Goal: Information Seeking & Learning: Learn about a topic

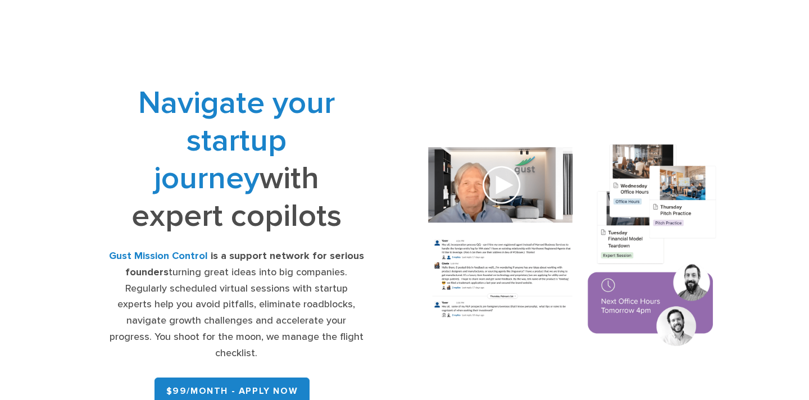
click at [329, 142] on span "Navigate your startup journey" at bounding box center [236, 140] width 197 height 113
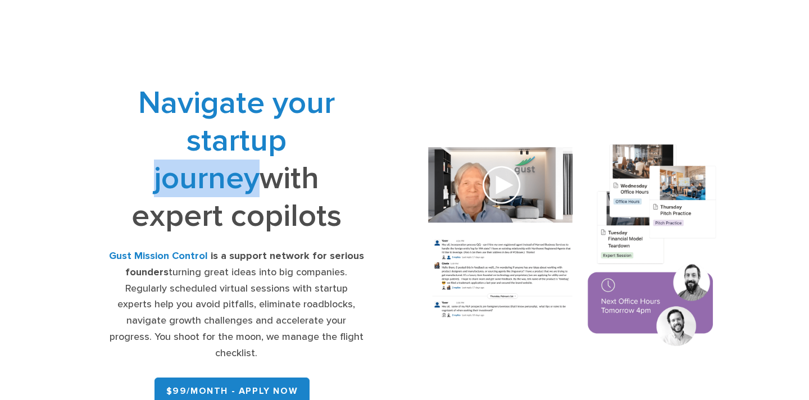
click at [329, 142] on span "Navigate your startup journey" at bounding box center [236, 140] width 197 height 113
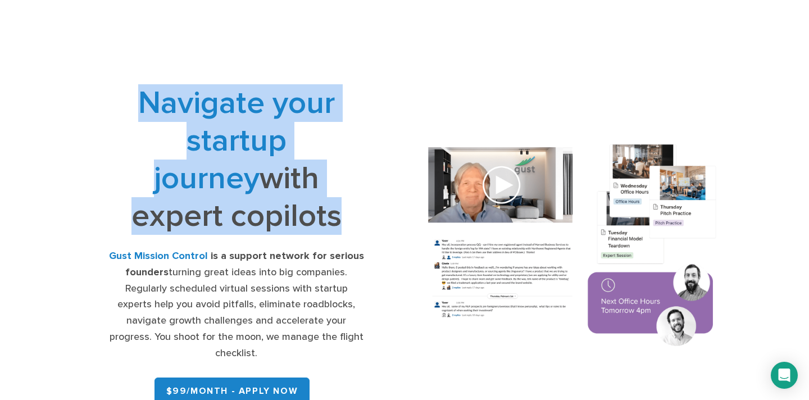
click at [310, 153] on span "Navigate your startup journey" at bounding box center [236, 140] width 197 height 113
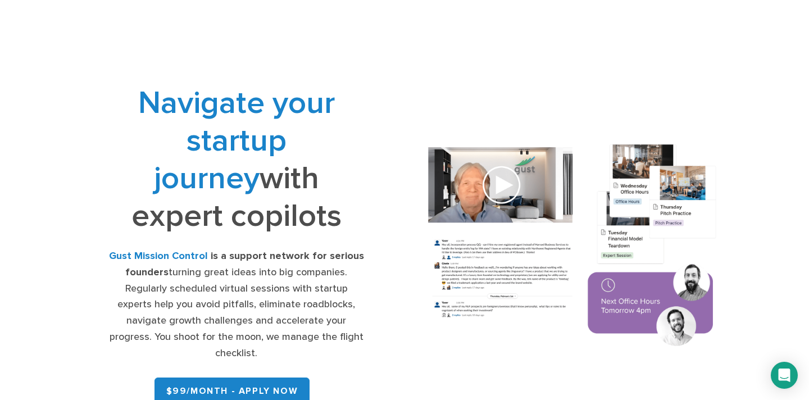
click at [310, 153] on span "Navigate your startup journey" at bounding box center [236, 140] width 197 height 113
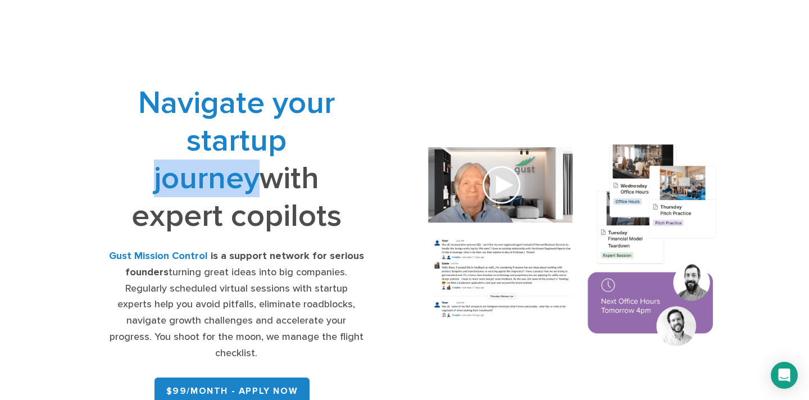
click at [298, 162] on h1 "Navigate your startup journey with expert copilots" at bounding box center [236, 159] width 255 height 151
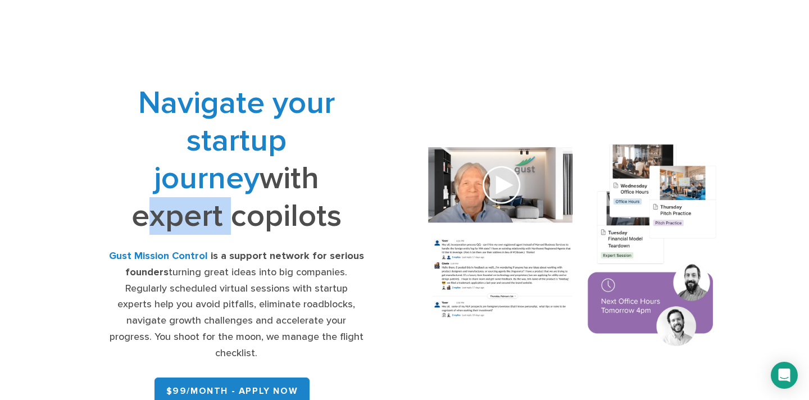
click at [298, 162] on h1 "Navigate your startup journey with expert copilots" at bounding box center [236, 159] width 255 height 151
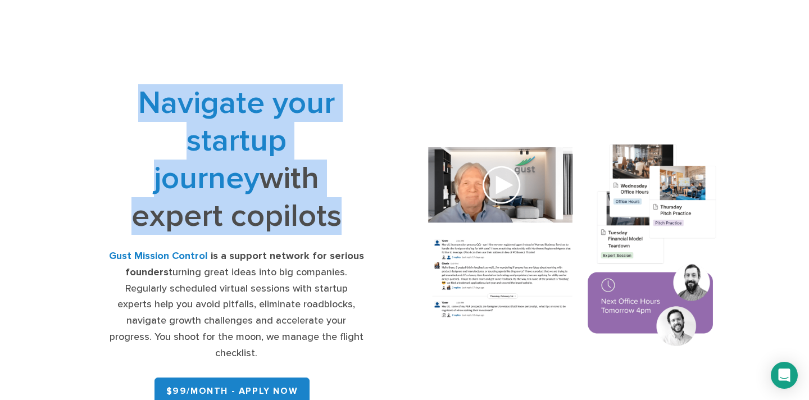
click at [298, 162] on h1 "Navigate your startup journey with expert copilots" at bounding box center [236, 159] width 255 height 151
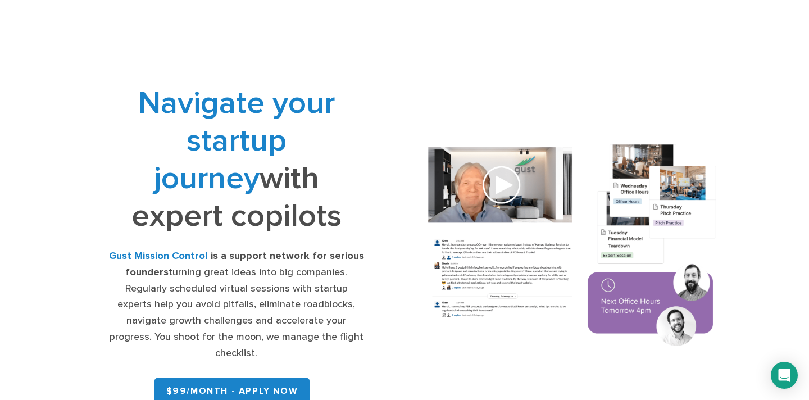
click at [252, 265] on div "Gust Mission Control is a support network for serious founders turning great id…" at bounding box center [236, 304] width 255 height 113
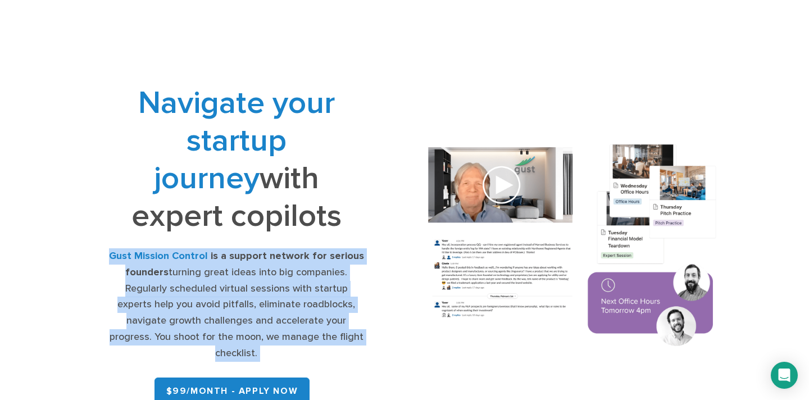
click at [252, 265] on div "Gust Mission Control is a support network for serious founders turning great id…" at bounding box center [236, 304] width 255 height 113
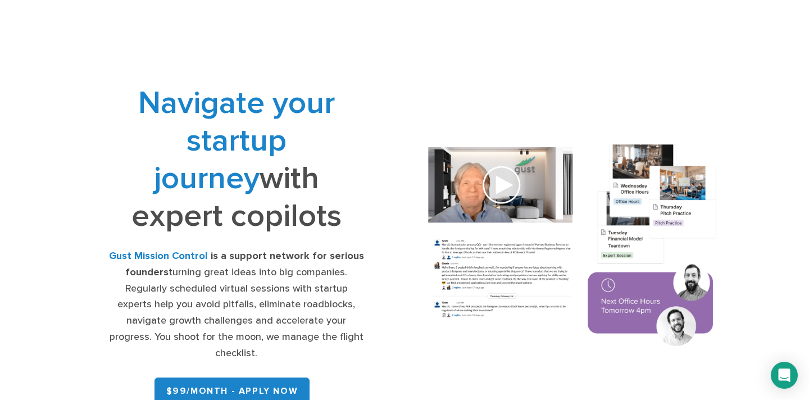
click at [496, 170] on img at bounding box center [572, 247] width 319 height 228
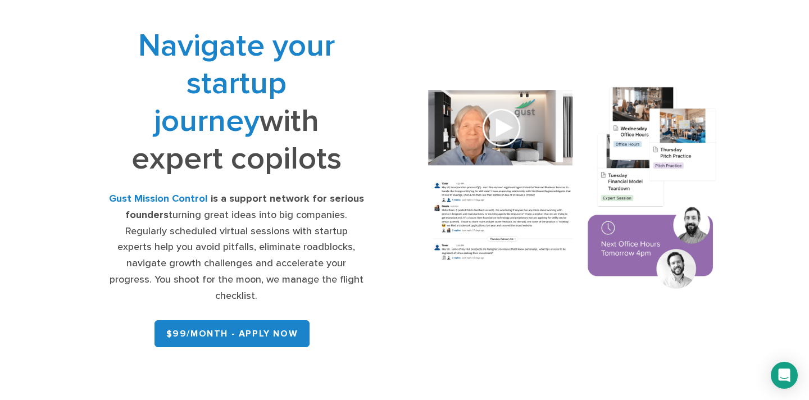
scroll to position [14, 0]
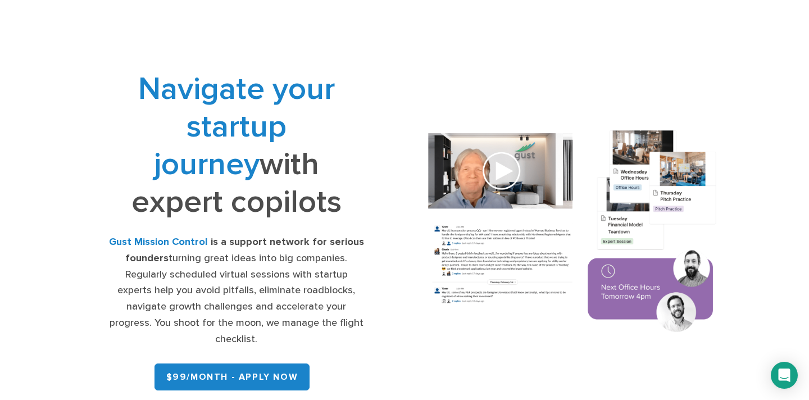
click at [231, 195] on h1 "Navigate your startup journey with expert copilots" at bounding box center [236, 145] width 255 height 151
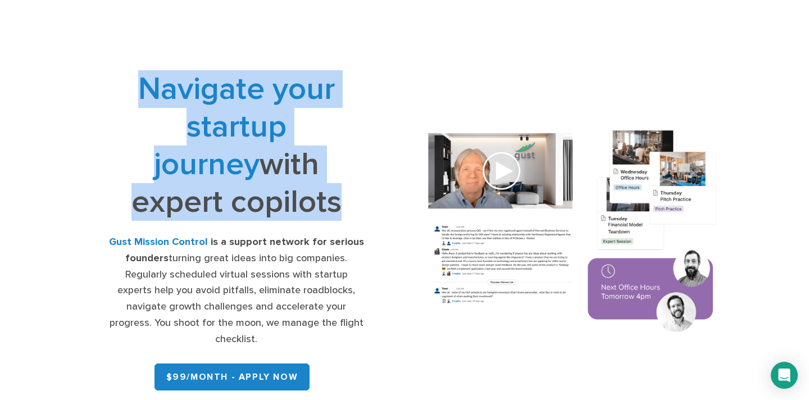
click at [250, 203] on h1 "Navigate your startup journey with expert copilots" at bounding box center [236, 145] width 255 height 151
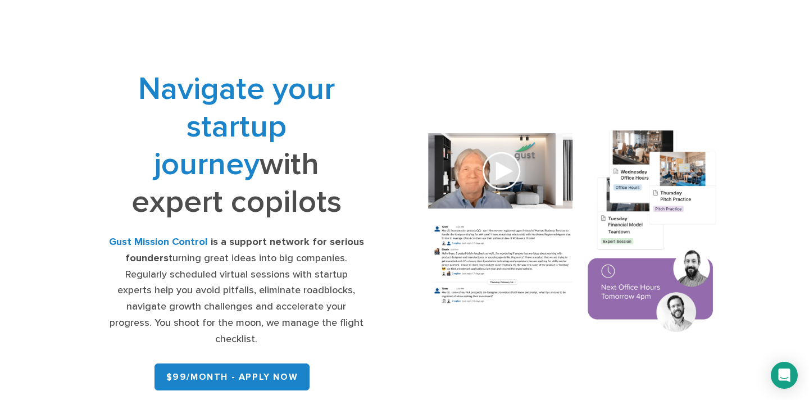
click at [253, 258] on div "Gust Mission Control is a support network for serious founders turning great id…" at bounding box center [236, 290] width 255 height 113
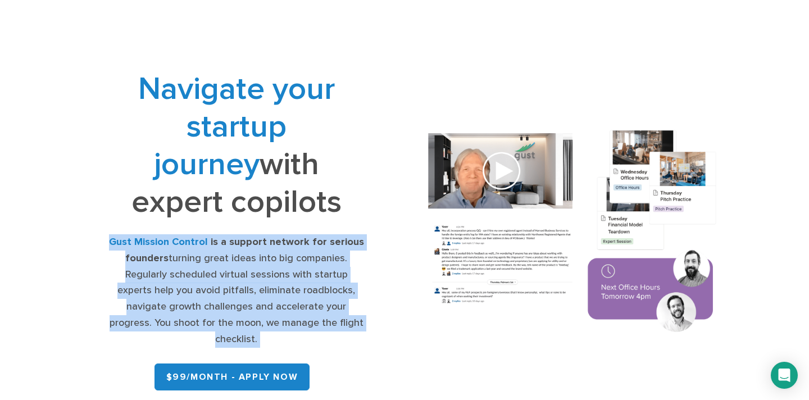
click at [253, 258] on div "Gust Mission Control is a support network for serious founders turning great id…" at bounding box center [236, 290] width 255 height 113
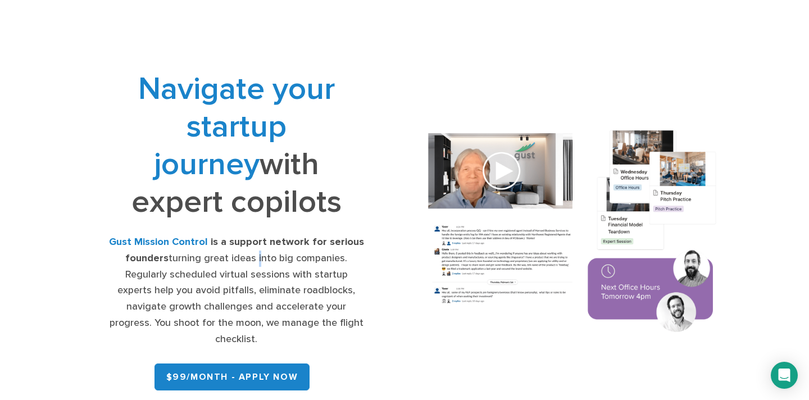
click at [253, 258] on div "Gust Mission Control is a support network for serious founders turning great id…" at bounding box center [236, 290] width 255 height 113
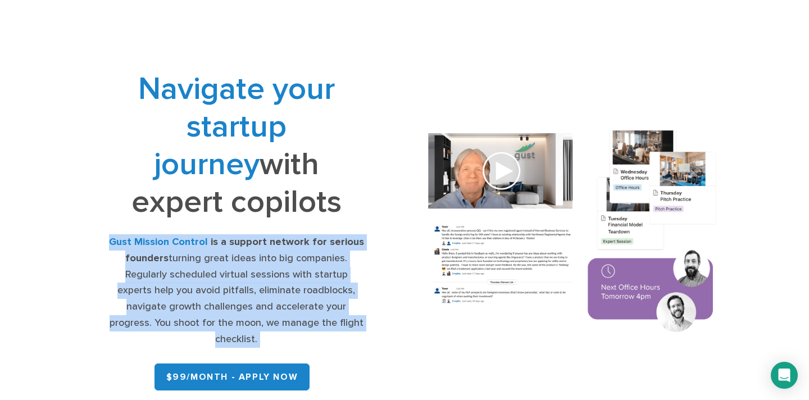
click at [249, 268] on div "Gust Mission Control is a support network for serious founders turning great id…" at bounding box center [236, 290] width 255 height 113
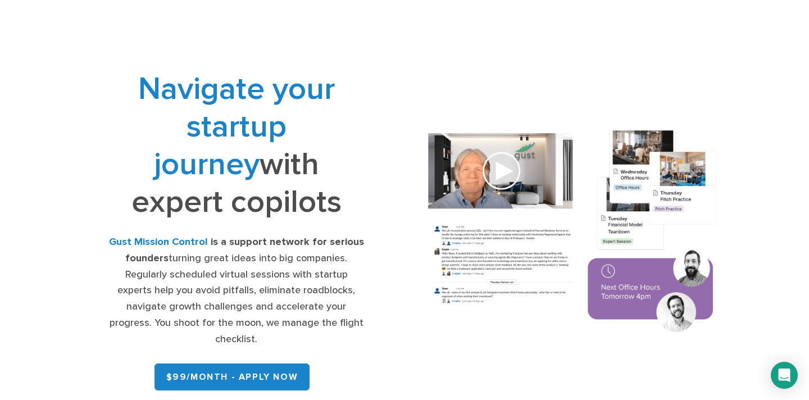
click at [249, 268] on div "Gust Mission Control is a support network for serious founders turning great id…" at bounding box center [236, 290] width 255 height 113
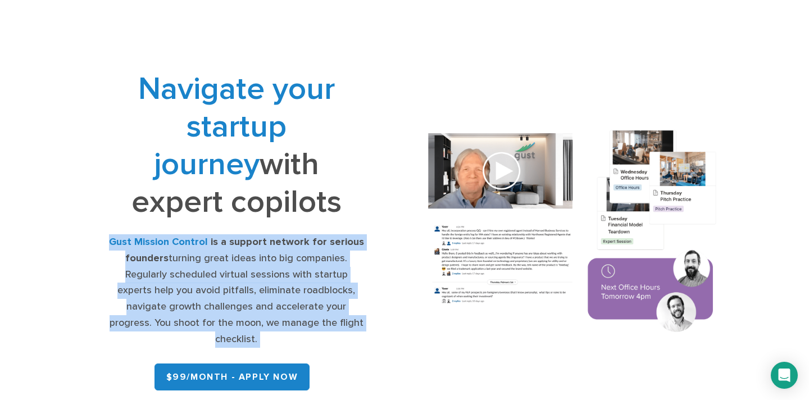
click at [267, 286] on div "Gust Mission Control is a support network for serious founders turning great id…" at bounding box center [236, 290] width 255 height 113
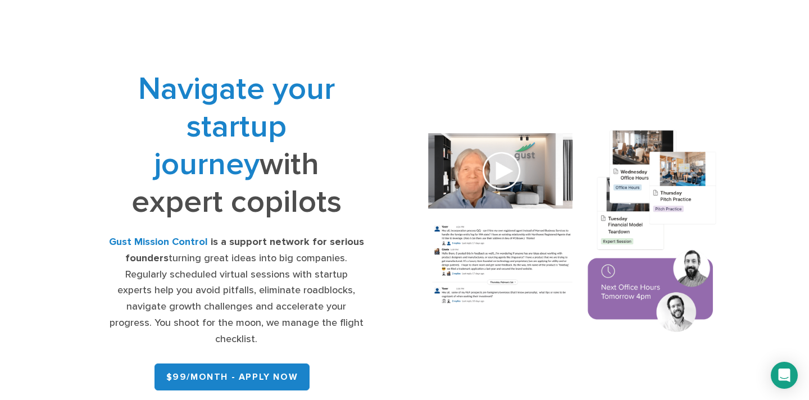
click at [267, 286] on div "Gust Mission Control is a support network for serious founders turning great id…" at bounding box center [236, 290] width 255 height 113
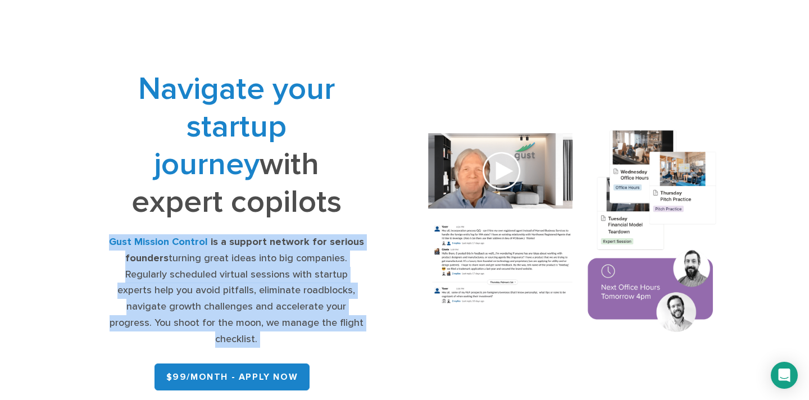
click at [267, 287] on div "Gust Mission Control is a support network for serious founders turning great id…" at bounding box center [236, 290] width 255 height 113
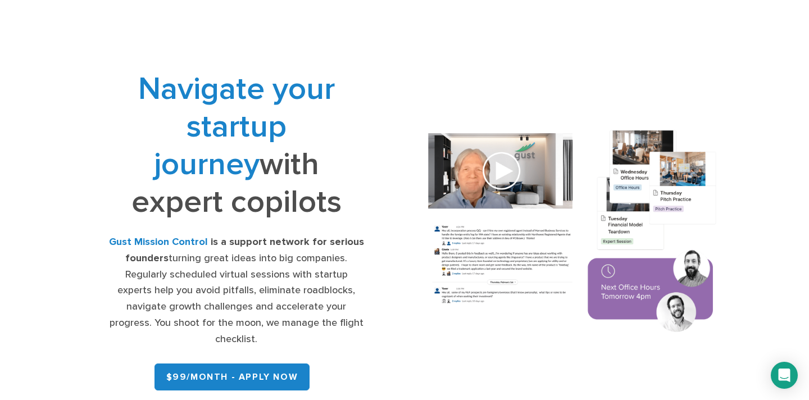
click at [267, 287] on div "Gust Mission Control is a support network for serious founders turning great id…" at bounding box center [236, 290] width 255 height 113
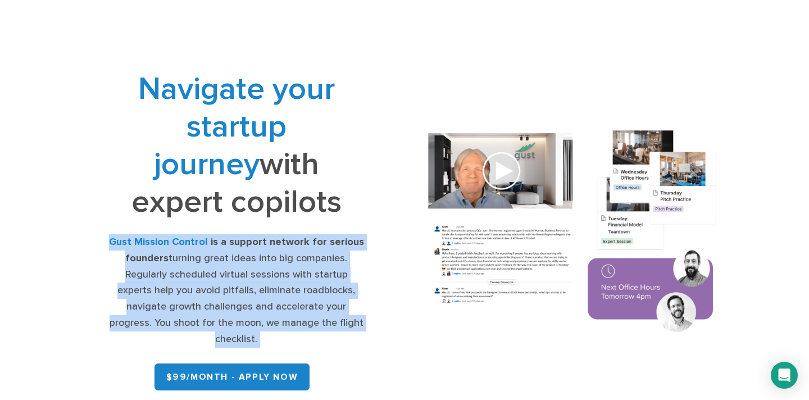
click at [267, 287] on div "Gust Mission Control is a support network for serious founders turning great id…" at bounding box center [236, 290] width 255 height 113
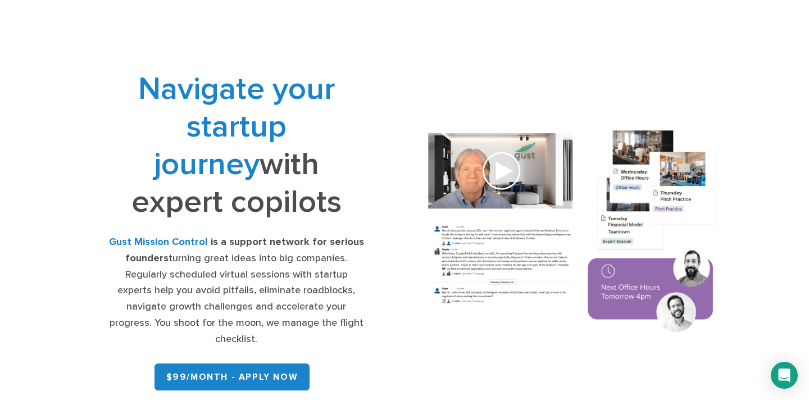
click at [267, 287] on div "Gust Mission Control is a support network for serious founders turning great id…" at bounding box center [236, 290] width 255 height 113
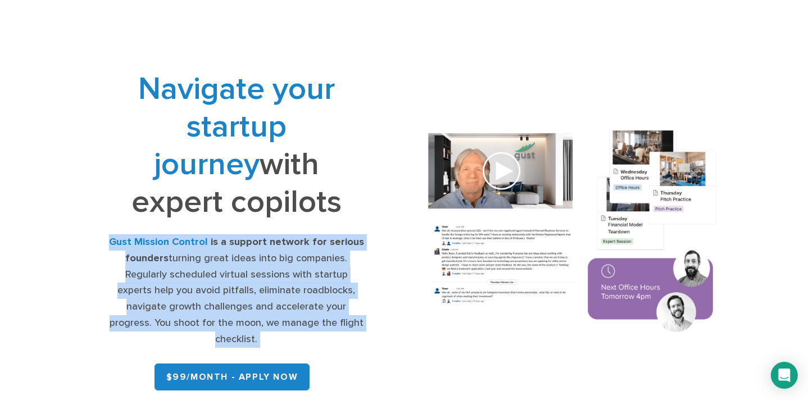
click at [267, 287] on div "Gust Mission Control is a support network for serious founders turning great id…" at bounding box center [236, 290] width 255 height 113
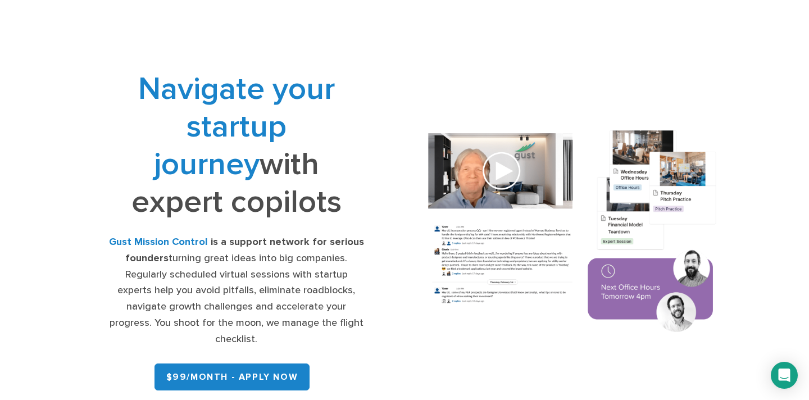
click at [267, 287] on div "Gust Mission Control is a support network for serious founders turning great id…" at bounding box center [236, 290] width 255 height 113
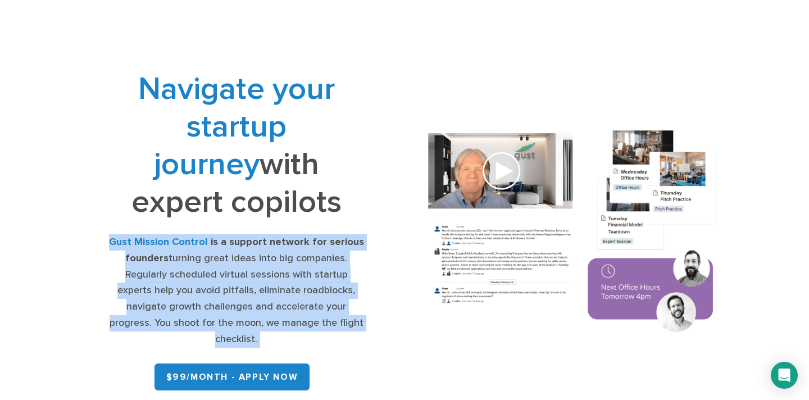
click at [267, 287] on div "Gust Mission Control is a support network for serious founders turning great id…" at bounding box center [236, 290] width 255 height 113
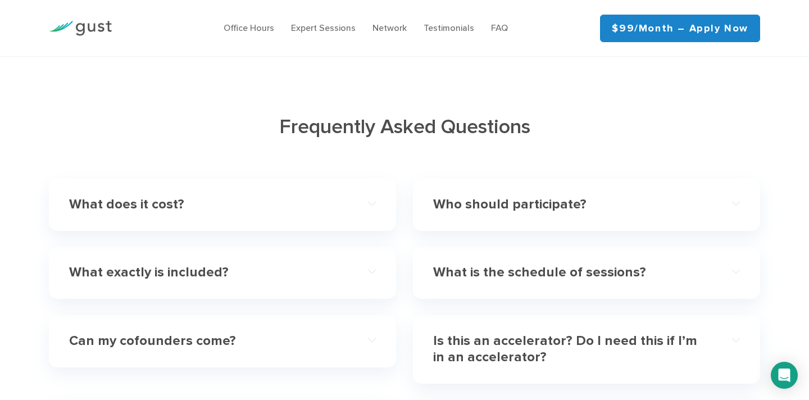
scroll to position [3163, 0]
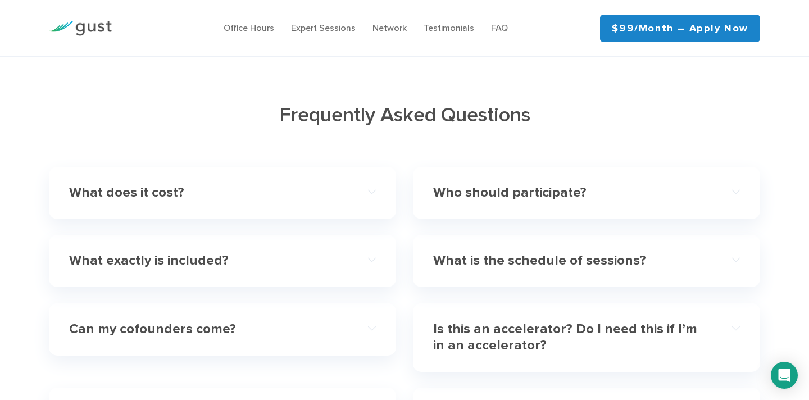
click at [510, 186] on div "Who should participate?" at bounding box center [586, 193] width 307 height 34
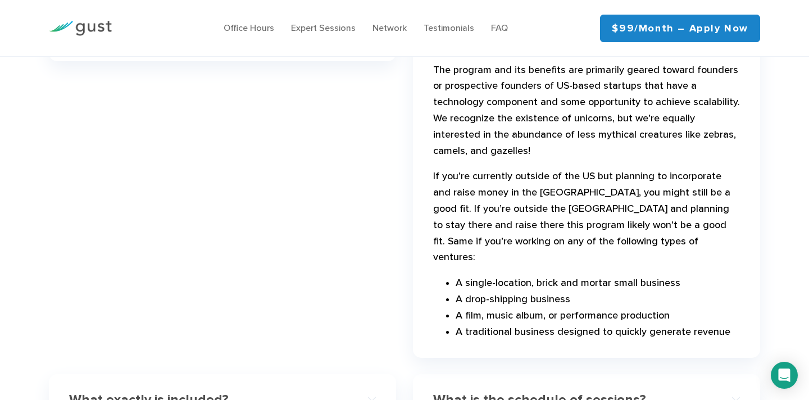
scroll to position [3387, 0]
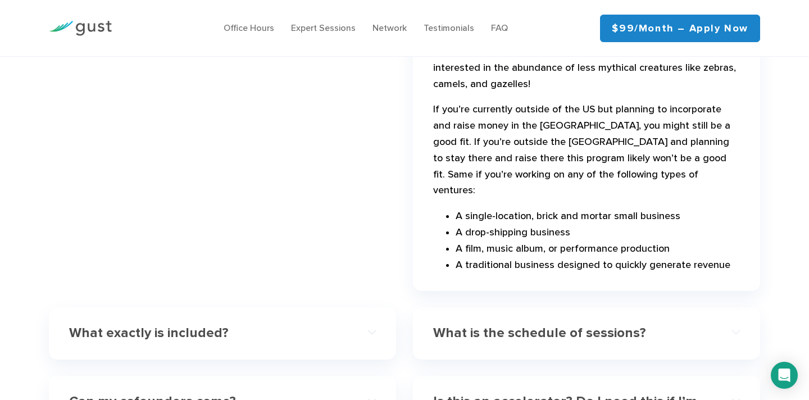
click at [527, 139] on p "If you’re currently outside of the US but planning to incorporate and raise mon…" at bounding box center [586, 153] width 307 height 102
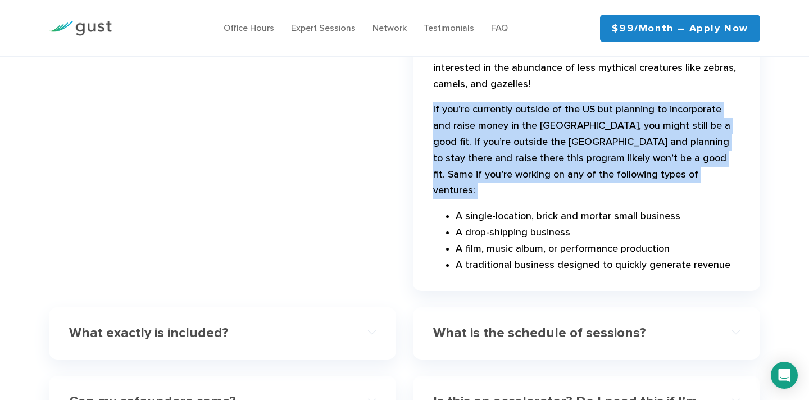
click at [527, 139] on p "If you’re currently outside of the US but planning to incorporate and raise mon…" at bounding box center [586, 153] width 307 height 102
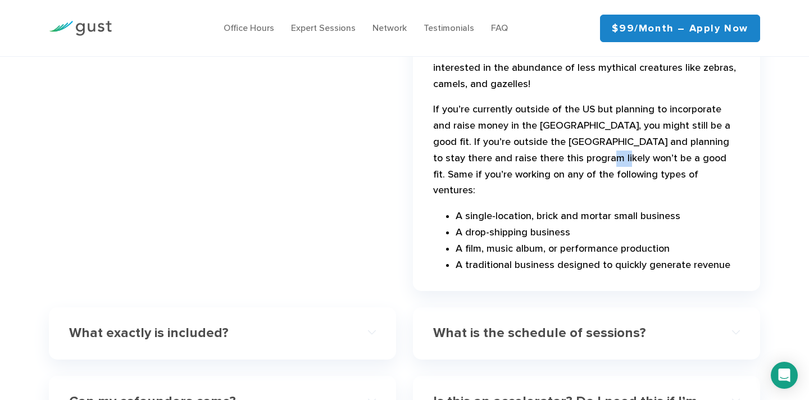
click at [527, 139] on p "If you’re currently outside of the US but planning to incorporate and raise mon…" at bounding box center [586, 153] width 307 height 102
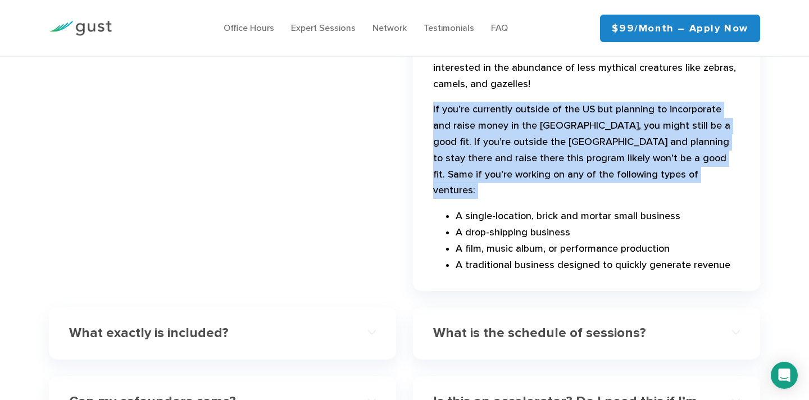
click at [527, 139] on p "If you’re currently outside of the US but planning to incorporate and raise mon…" at bounding box center [586, 153] width 307 height 102
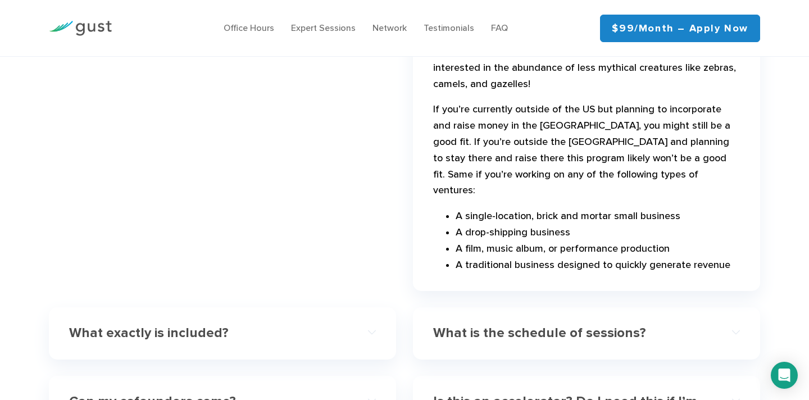
click at [527, 139] on p "If you’re currently outside of the US but planning to incorporate and raise mon…" at bounding box center [586, 153] width 307 height 102
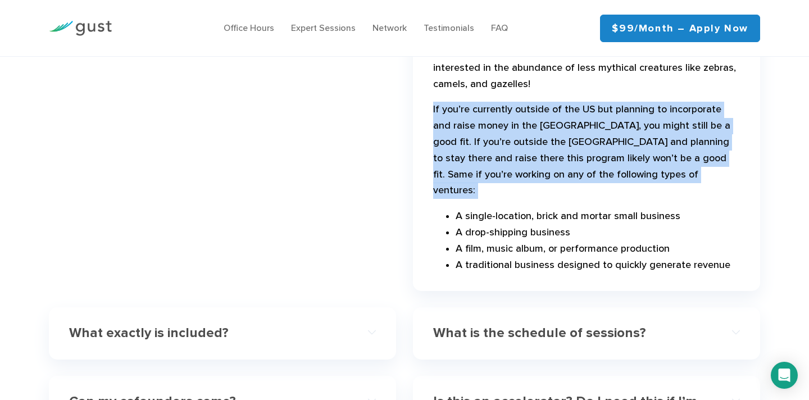
click at [527, 139] on p "If you’re currently outside of the US but planning to incorporate and raise mon…" at bounding box center [586, 153] width 307 height 102
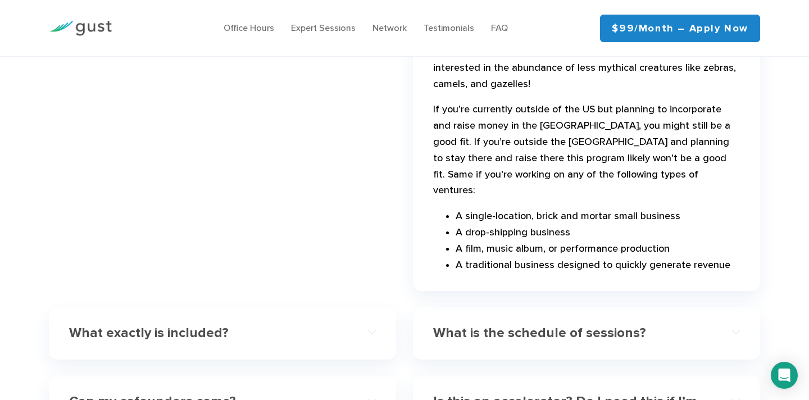
click at [527, 139] on p "If you’re currently outside of the US but planning to incorporate and raise mon…" at bounding box center [586, 153] width 307 height 102
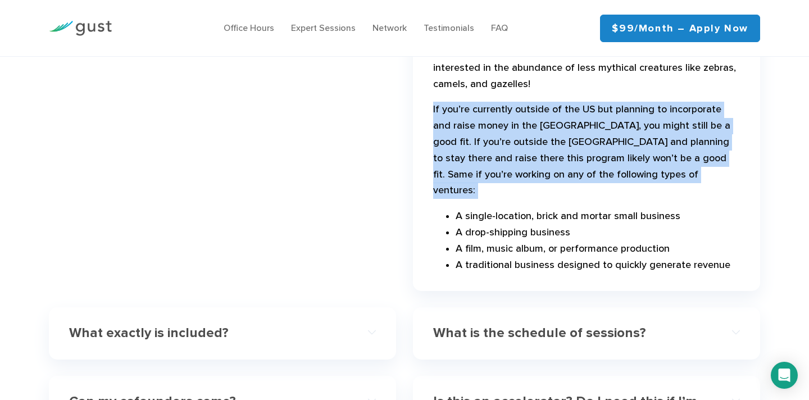
click at [527, 139] on p "If you’re currently outside of the US but planning to incorporate and raise mon…" at bounding box center [586, 153] width 307 height 102
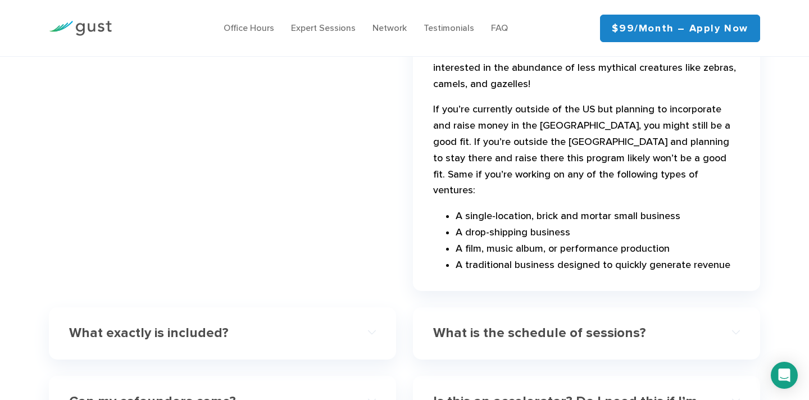
click at [527, 139] on p "If you’re currently outside of the US but planning to incorporate and raise mon…" at bounding box center [586, 153] width 307 height 102
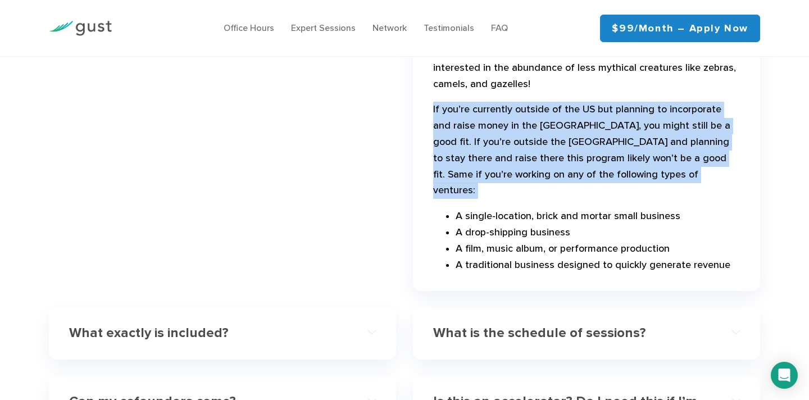
click at [527, 139] on p "If you’re currently outside of the US but planning to incorporate and raise mon…" at bounding box center [586, 153] width 307 height 102
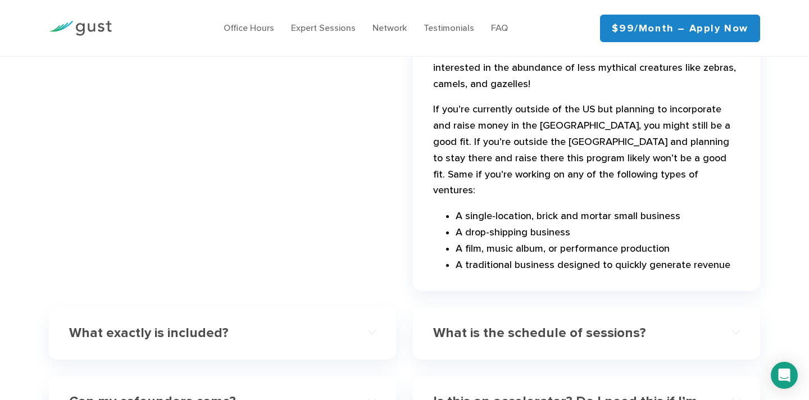
click at [527, 140] on p "If you’re currently outside of the US but planning to incorporate and raise mon…" at bounding box center [586, 153] width 307 height 102
click at [527, 139] on p "If you’re currently outside of the US but planning to incorporate and raise mon…" at bounding box center [586, 153] width 307 height 102
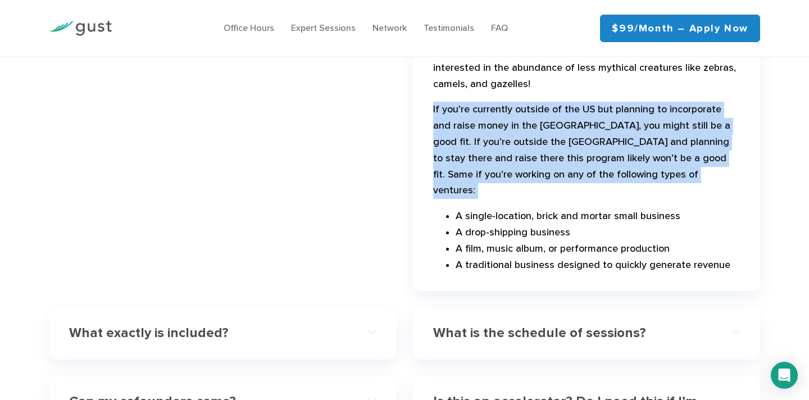
click at [527, 139] on p "If you’re currently outside of the US but planning to incorporate and raise mon…" at bounding box center [586, 153] width 307 height 102
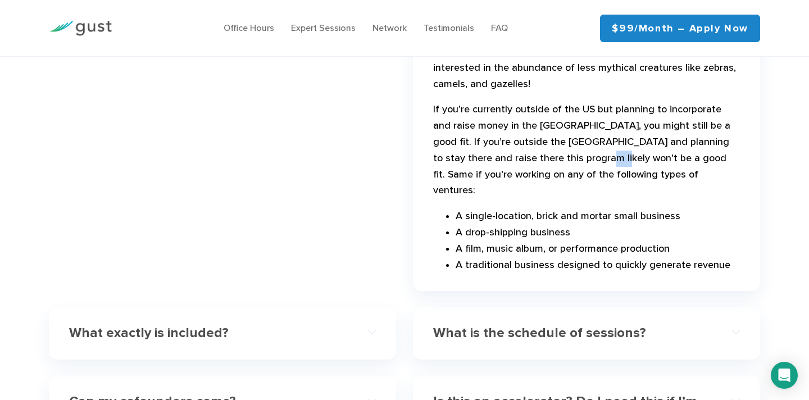
click at [527, 139] on p "If you’re currently outside of the US but planning to incorporate and raise mon…" at bounding box center [586, 153] width 307 height 102
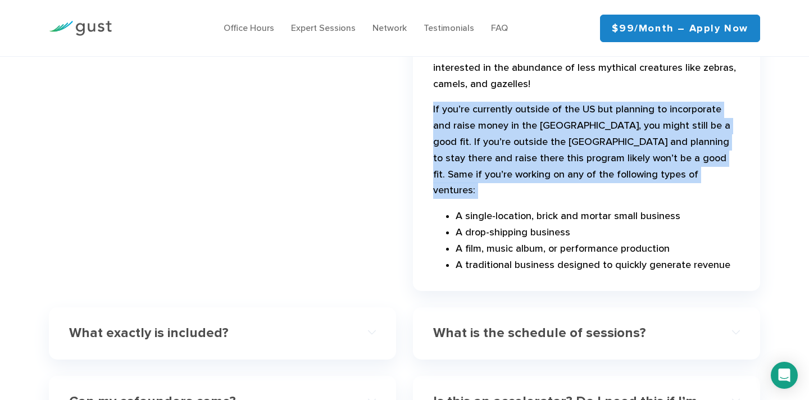
click at [527, 139] on p "If you’re currently outside of the US but planning to incorporate and raise mon…" at bounding box center [586, 153] width 307 height 102
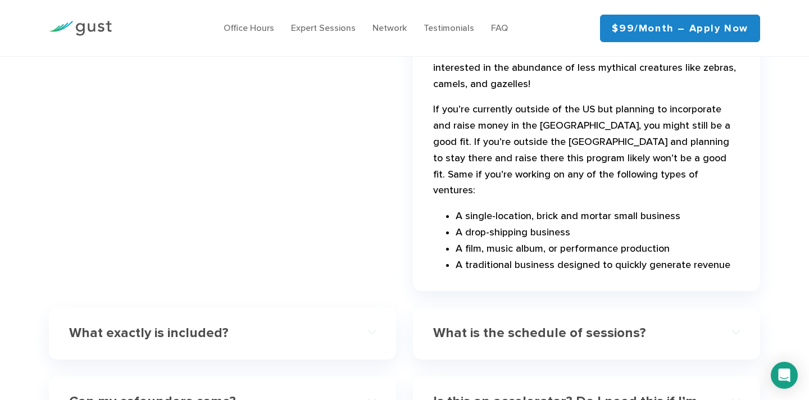
click at [527, 139] on p "If you’re currently outside of the US but planning to incorporate and raise mon…" at bounding box center [586, 153] width 307 height 102
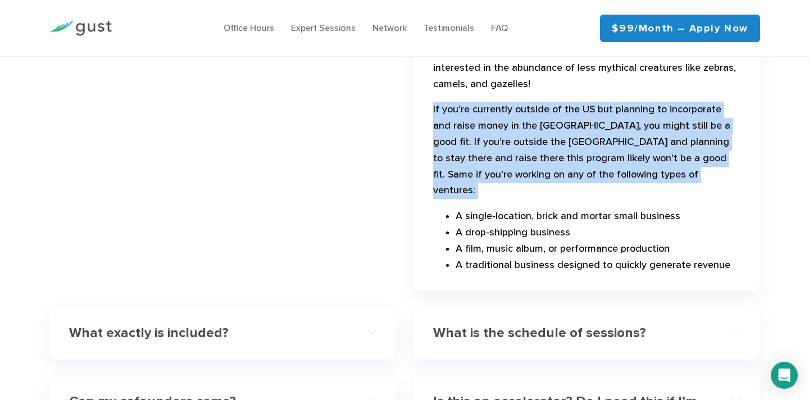
click at [527, 139] on p "If you’re currently outside of the US but planning to incorporate and raise mon…" at bounding box center [586, 153] width 307 height 102
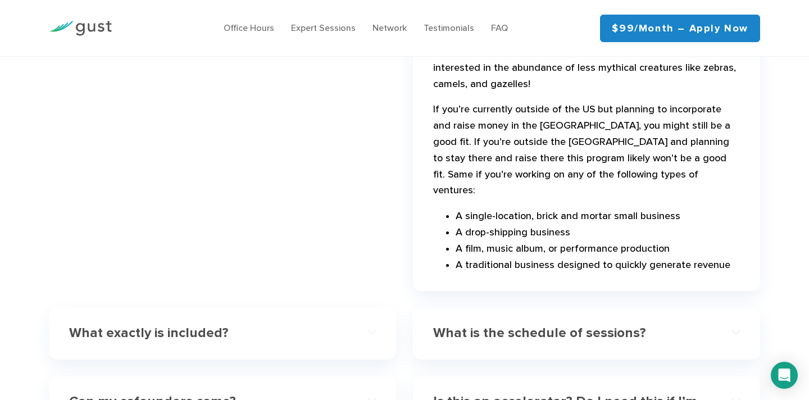
click at [527, 139] on p "If you’re currently outside of the US but planning to incorporate and raise mon…" at bounding box center [586, 153] width 307 height 102
click at [536, 208] on li "A single-location, brick and mortar small business" at bounding box center [597, 216] width 284 height 16
click at [528, 225] on li "A drop-shipping business" at bounding box center [597, 233] width 284 height 16
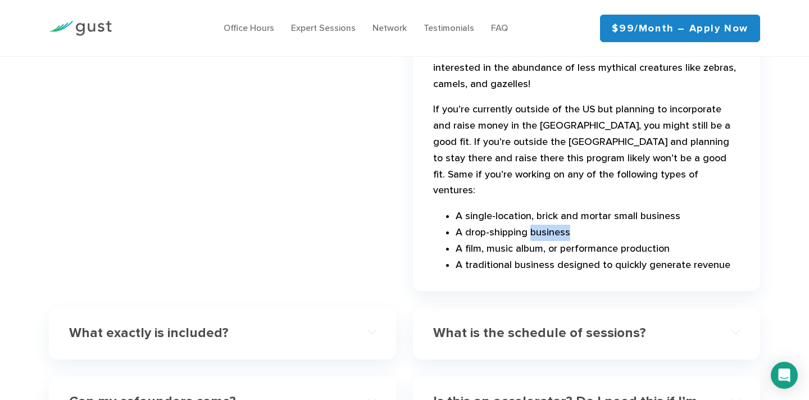
click at [528, 225] on li "A drop-shipping business" at bounding box center [597, 233] width 284 height 16
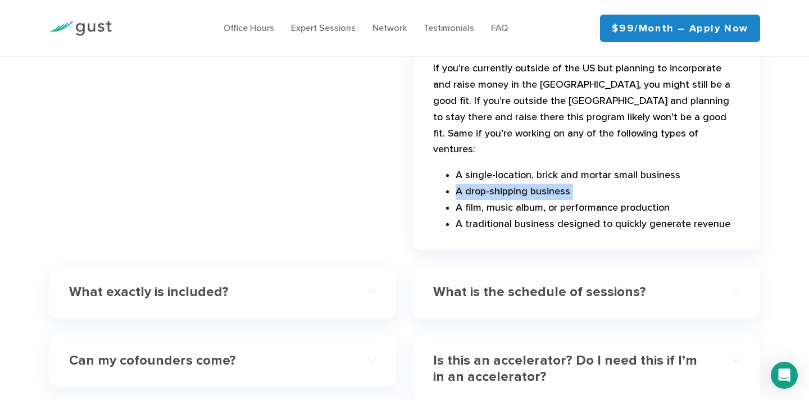
scroll to position [3458, 0]
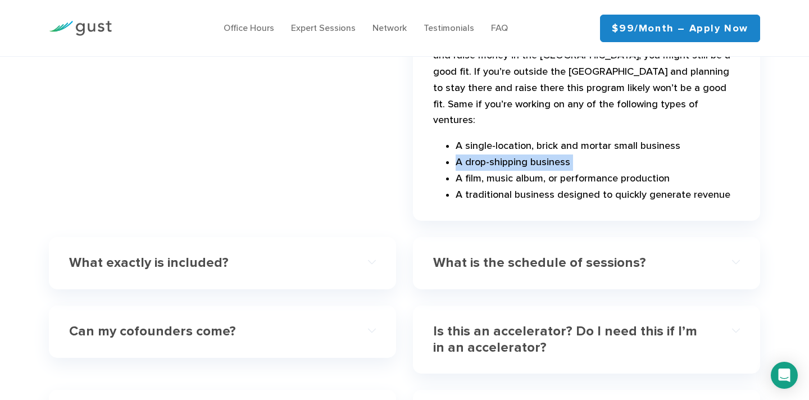
click at [542, 171] on li "A film, music album, or performance production" at bounding box center [597, 179] width 284 height 16
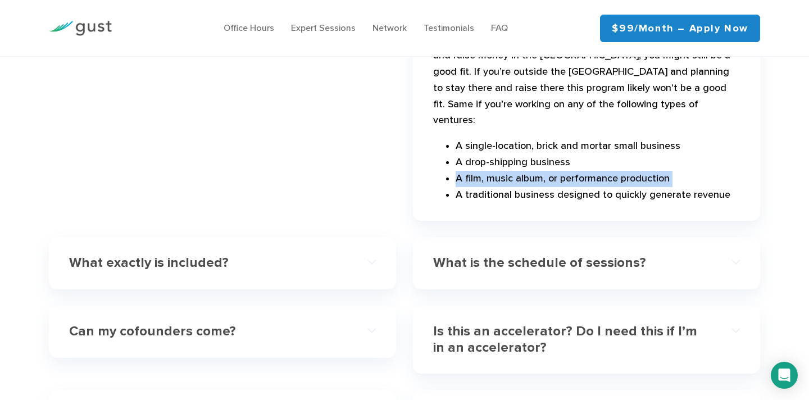
click at [540, 187] on li "A traditional business designed to quickly generate revenue" at bounding box center [597, 195] width 284 height 16
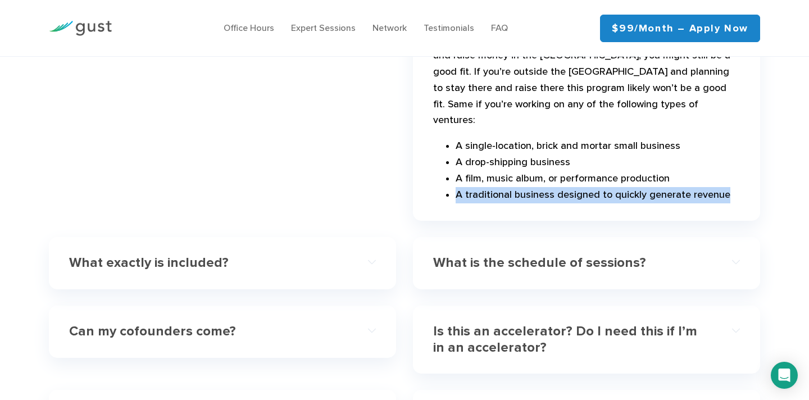
click at [539, 187] on li "A traditional business designed to quickly generate revenue" at bounding box center [597, 195] width 284 height 16
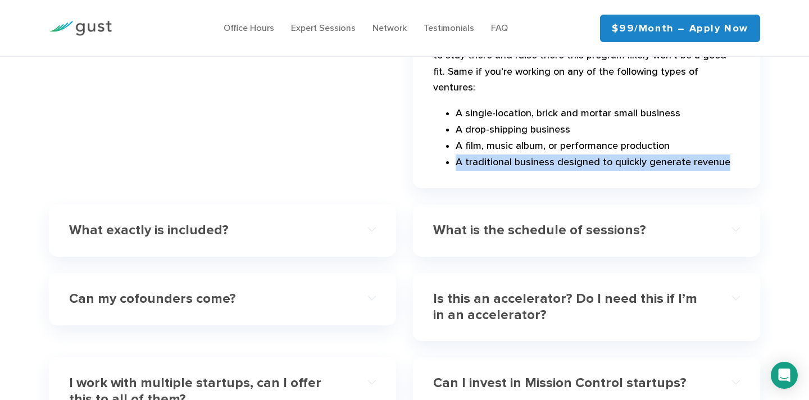
scroll to position [3587, 0]
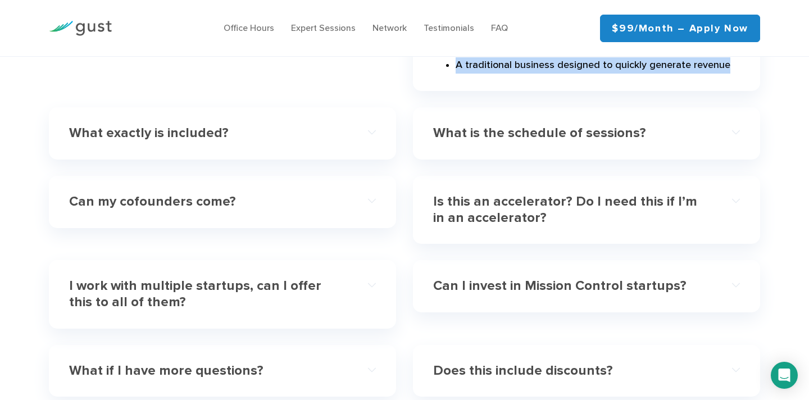
click at [203, 125] on h4 "What exactly is included?" at bounding box center [207, 133] width 276 height 16
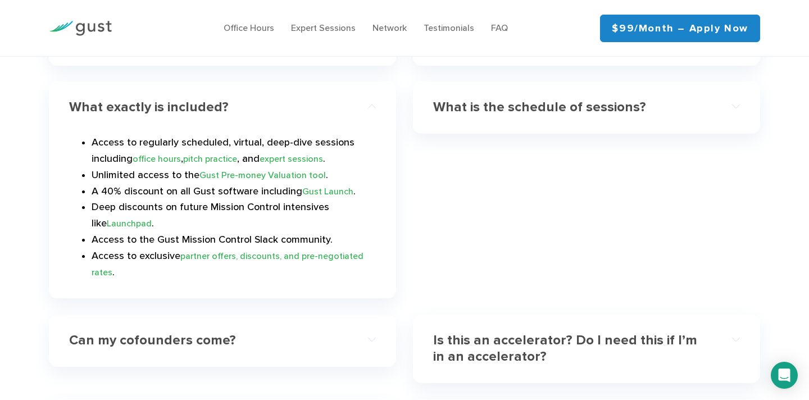
scroll to position [3324, 0]
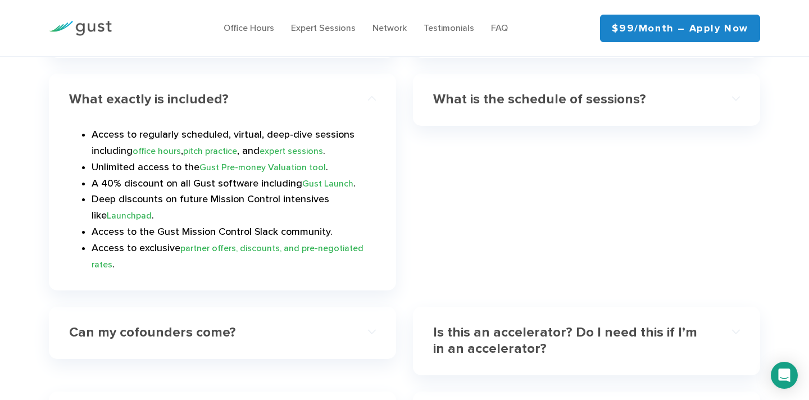
click at [172, 127] on li "Access to regularly scheduled, virtual, deep-dive sessions including office hou…" at bounding box center [234, 143] width 284 height 33
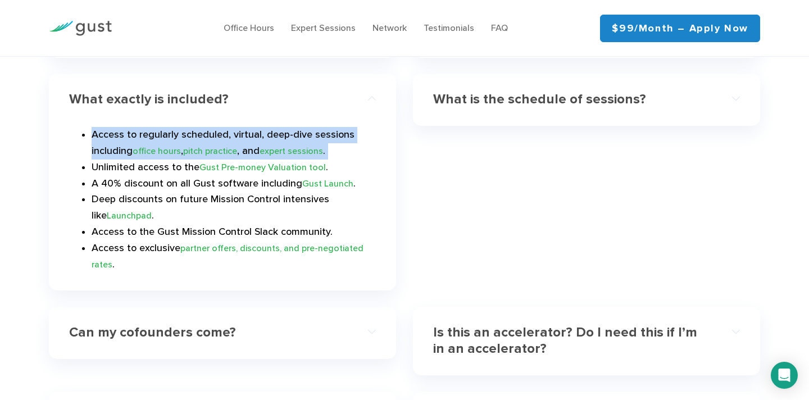
click at [172, 127] on li "Access to regularly scheduled, virtual, deep-dive sessions including office hou…" at bounding box center [234, 143] width 284 height 33
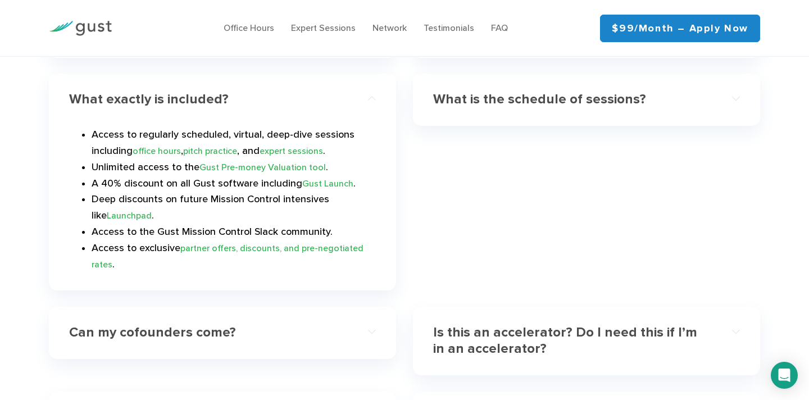
click at [154, 159] on li "Unlimited access to the Gust Pre-money Valuation tool ." at bounding box center [234, 167] width 284 height 16
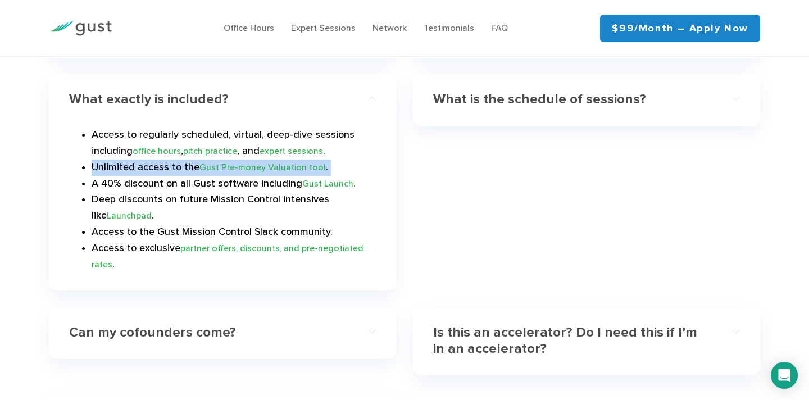
click at [154, 176] on li "A 40% discount on all Gust software including Gust Launch ." at bounding box center [234, 184] width 284 height 16
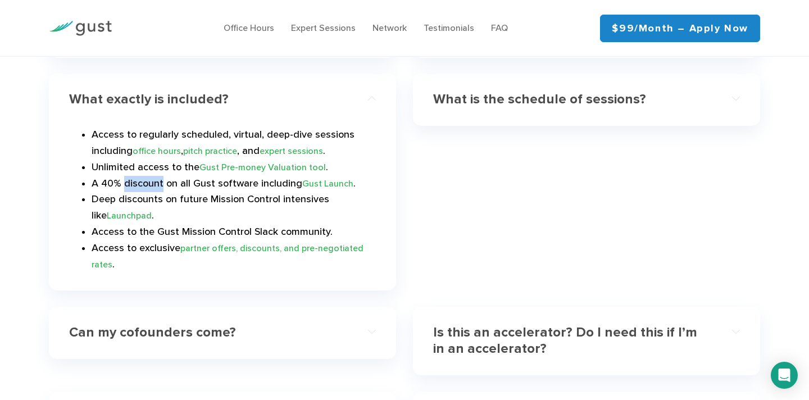
click at [154, 176] on li "A 40% discount on all Gust software including Gust Launch ." at bounding box center [234, 184] width 284 height 16
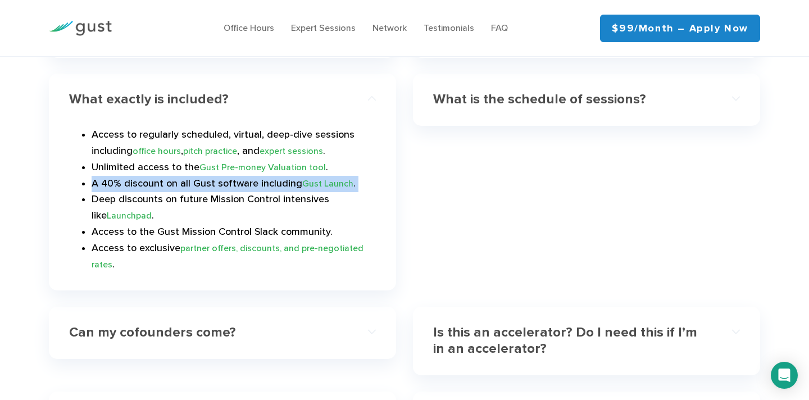
click at [154, 176] on li "A 40% discount on all Gust software including Gust Launch ." at bounding box center [234, 184] width 284 height 16
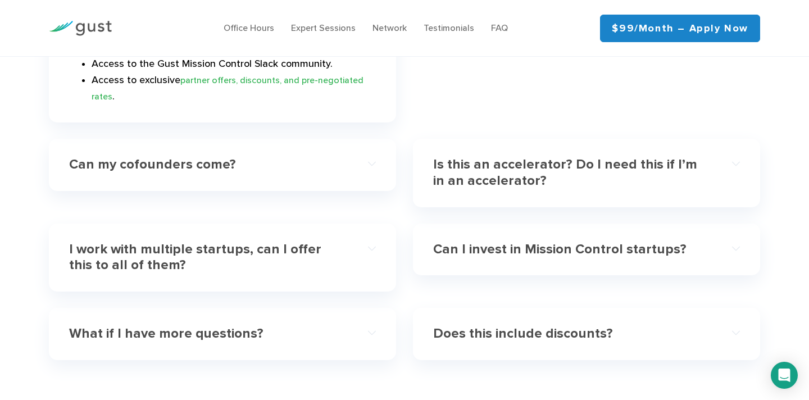
scroll to position [3549, 0]
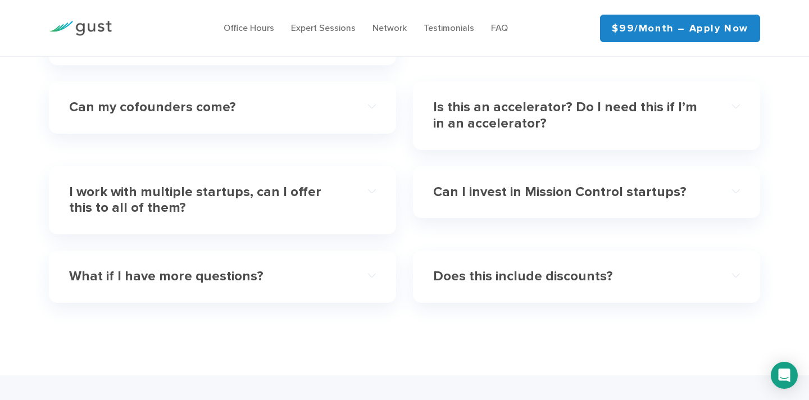
click at [216, 101] on h4 "Can my cofounders come?" at bounding box center [207, 107] width 276 height 16
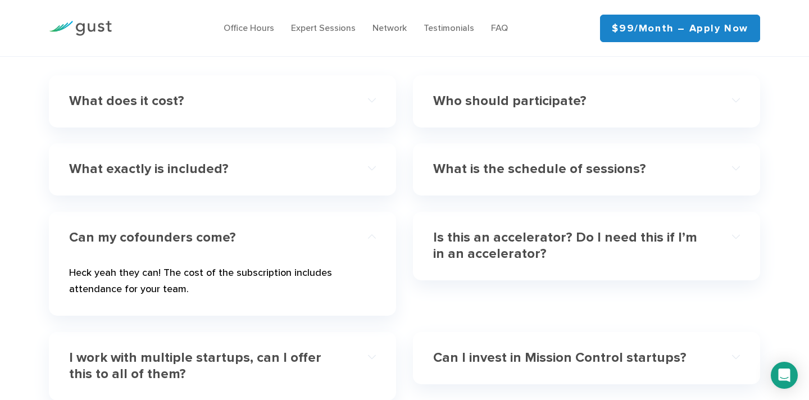
scroll to position [3349, 0]
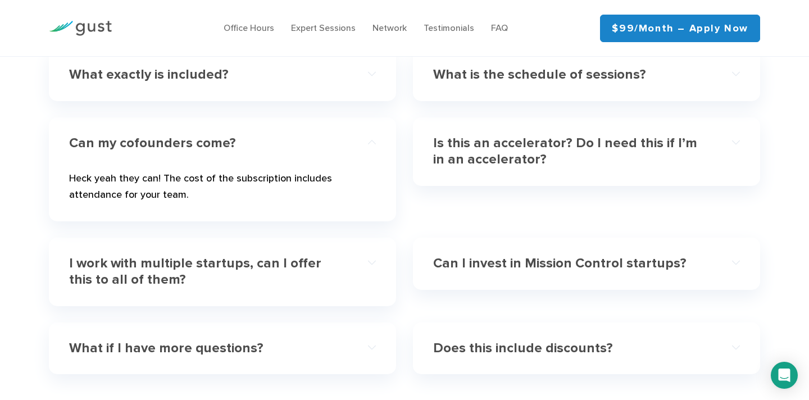
click at [198, 174] on p "Heck yeah they can! The cost of the subscription includes attendance for your t…" at bounding box center [222, 189] width 307 height 37
click at [201, 171] on p "Heck yeah they can! The cost of the subscription includes attendance for your t…" at bounding box center [222, 189] width 307 height 37
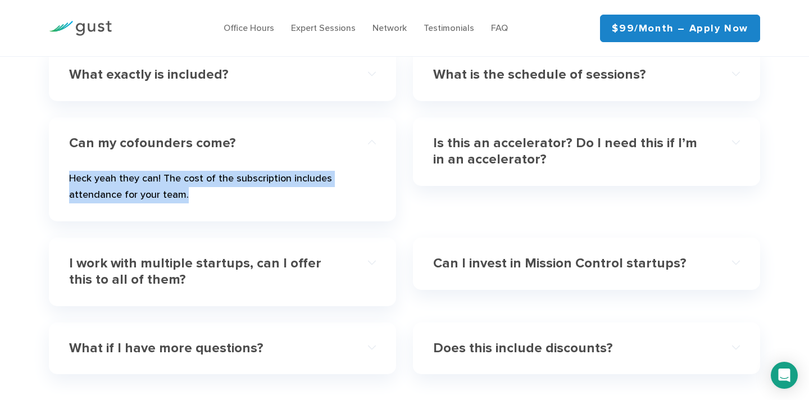
click at [201, 171] on p "Heck yeah they can! The cost of the subscription includes attendance for your t…" at bounding box center [222, 189] width 307 height 37
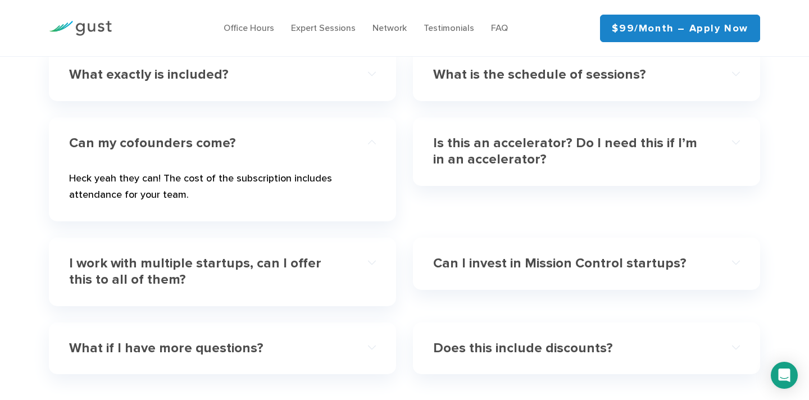
click at [201, 171] on p "Heck yeah they can! The cost of the subscription includes attendance for your t…" at bounding box center [222, 189] width 307 height 37
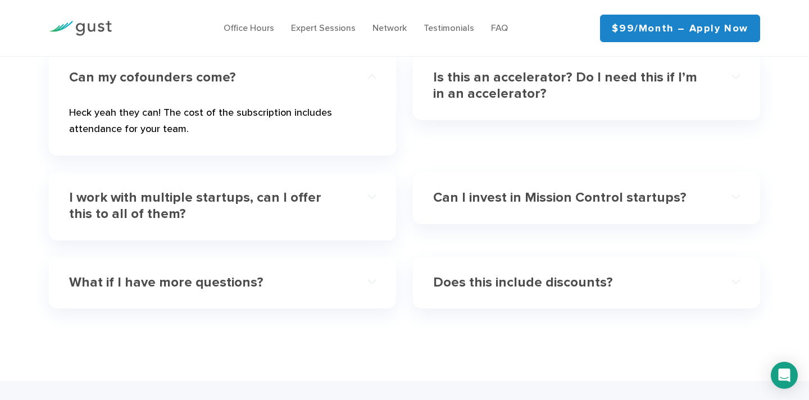
scroll to position [3514, 0]
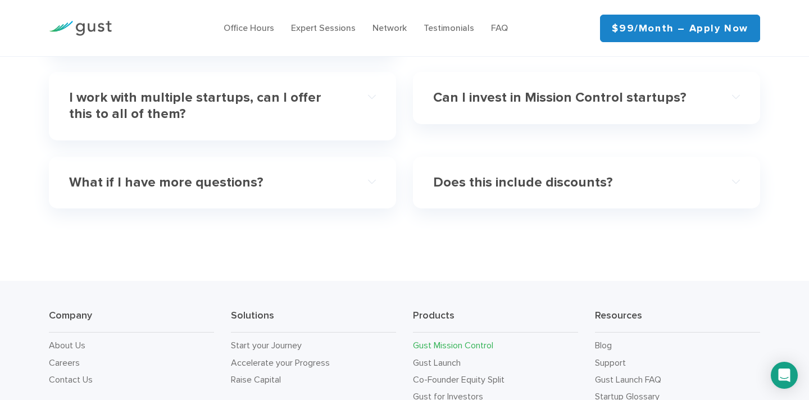
click at [238, 90] on h4 "I work with multiple startups, can I offer this to all of them?" at bounding box center [207, 106] width 276 height 33
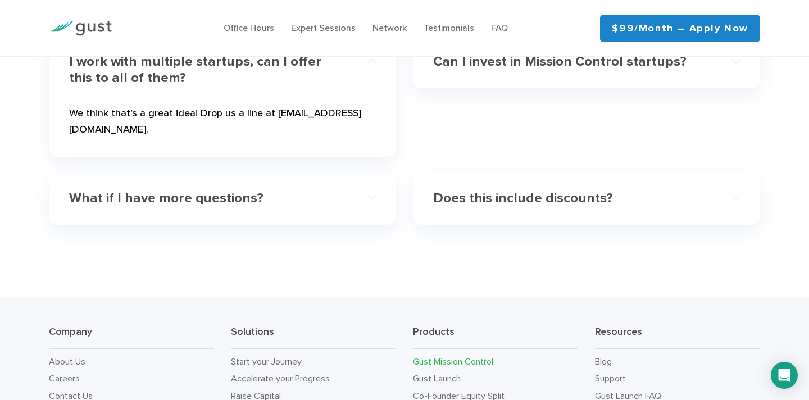
click at [243, 190] on h4 "What if I have more questions?" at bounding box center [207, 198] width 276 height 16
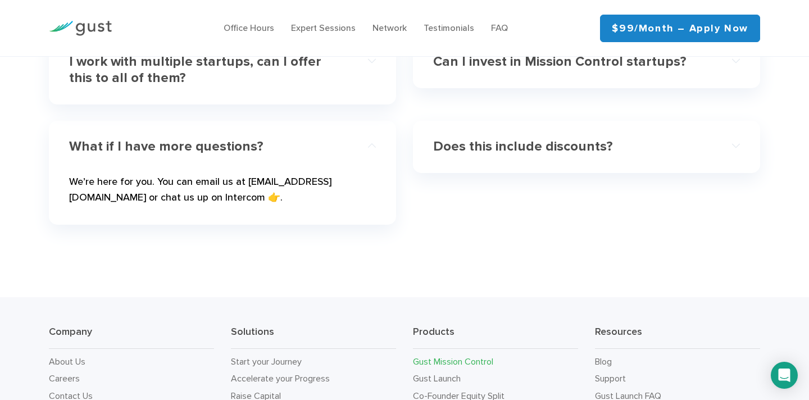
click at [219, 174] on p "We’re here for you. You can email us at [EMAIL_ADDRESS][DOMAIN_NAME] or chat us…" at bounding box center [222, 192] width 307 height 37
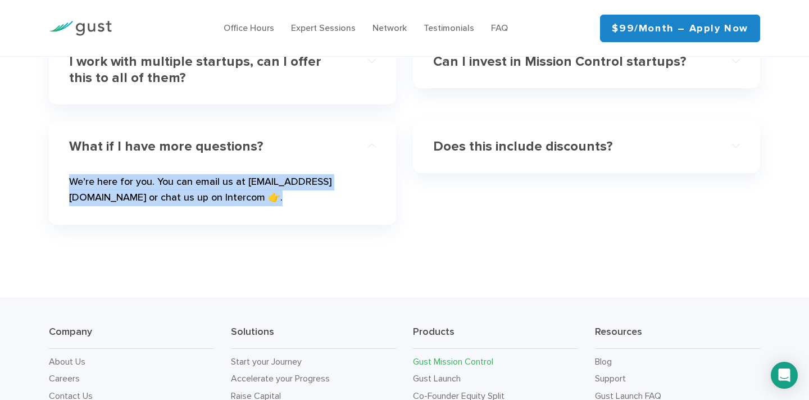
click at [219, 174] on p "We’re here for you. You can email us at [EMAIL_ADDRESS][DOMAIN_NAME] or chat us…" at bounding box center [222, 192] width 307 height 37
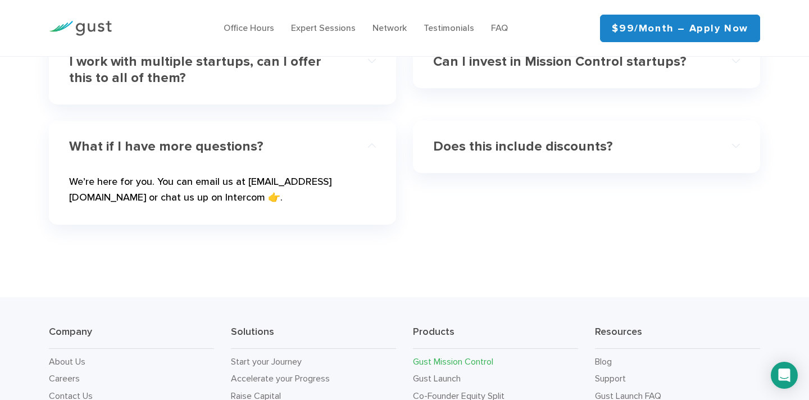
click at [572, 130] on div "Does this include discounts?" at bounding box center [586, 147] width 307 height 34
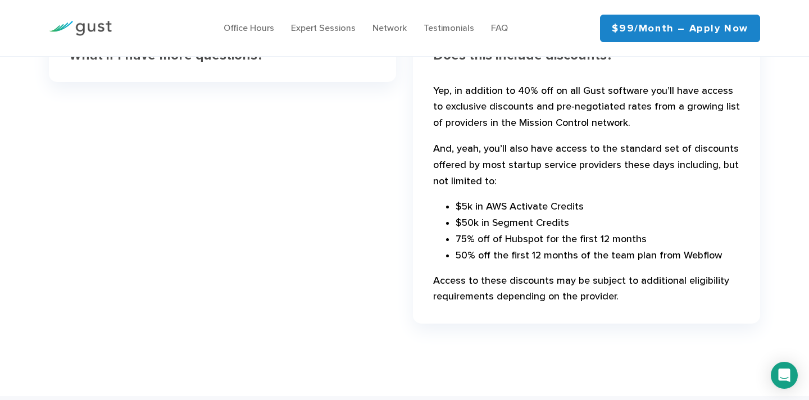
scroll to position [3600, 0]
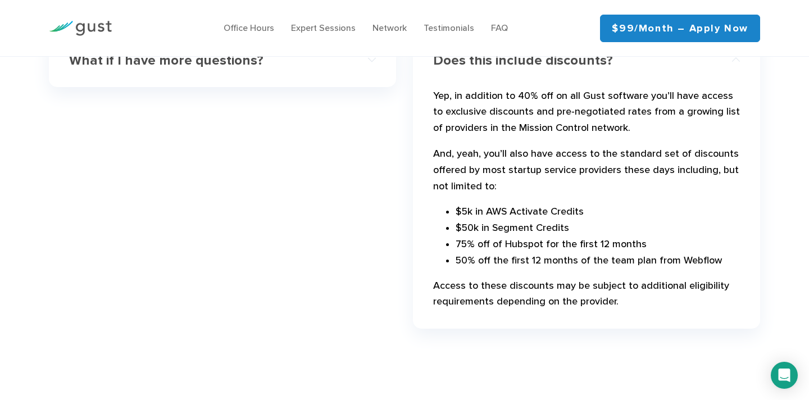
click at [545, 156] on p "And, yeah, you’ll also have access to the standard set of discounts offered by …" at bounding box center [586, 172] width 307 height 53
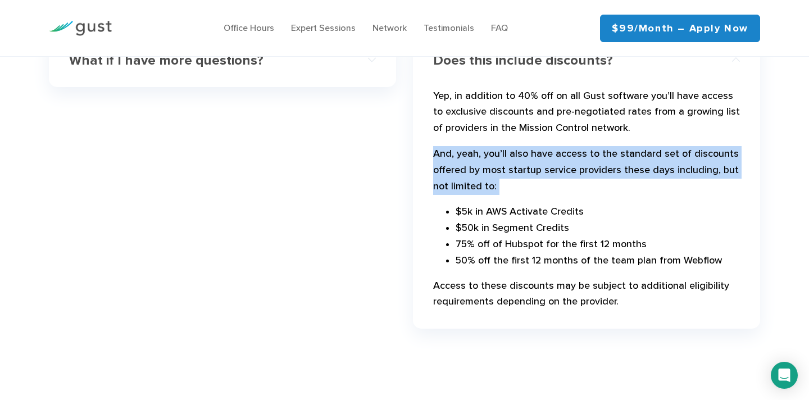
click at [545, 156] on p "And, yeah, you’ll also have access to the standard set of discounts offered by …" at bounding box center [586, 172] width 307 height 53
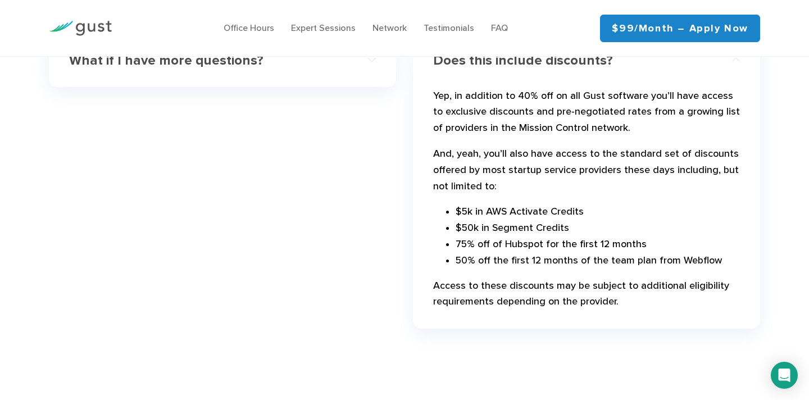
click at [545, 156] on p "And, yeah, you’ll also have access to the standard set of discounts offered by …" at bounding box center [586, 172] width 307 height 53
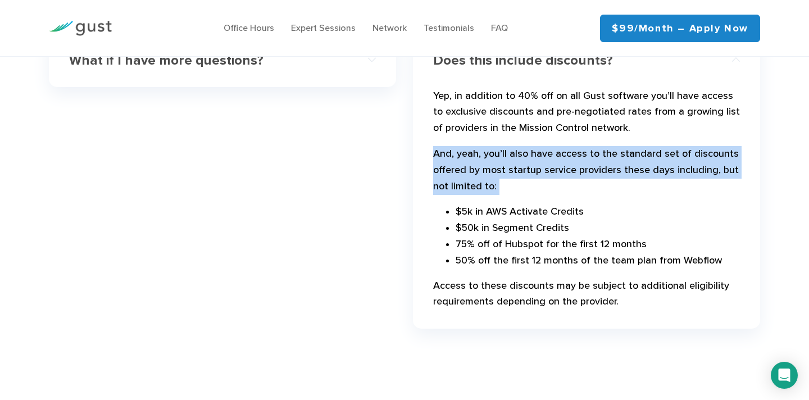
click at [545, 156] on p "And, yeah, you’ll also have access to the standard set of discounts offered by …" at bounding box center [586, 172] width 307 height 53
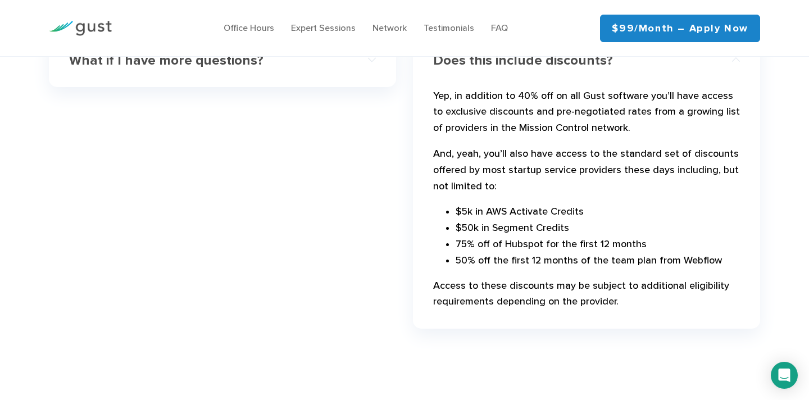
click at [545, 156] on p "And, yeah, you’ll also have access to the standard set of discounts offered by …" at bounding box center [586, 172] width 307 height 53
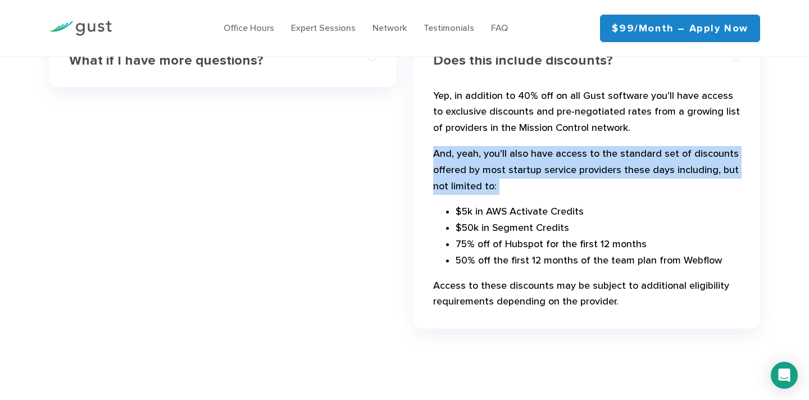
click at [545, 155] on p "And, yeah, you’ll also have access to the standard set of discounts offered by …" at bounding box center [586, 172] width 307 height 53
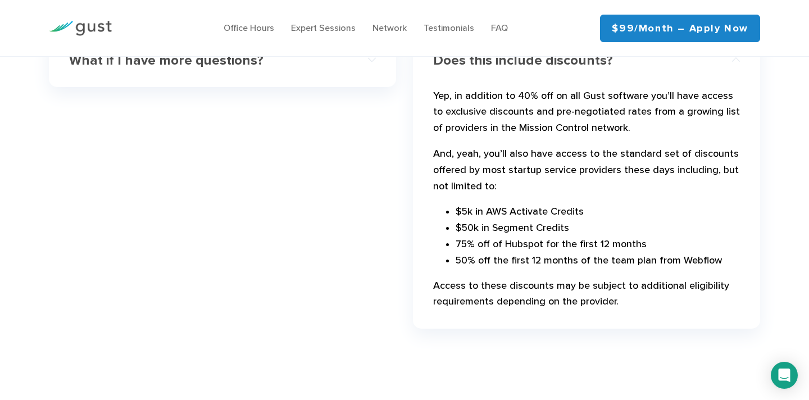
click at [545, 155] on p "And, yeah, you’ll also have access to the standard set of discounts offered by …" at bounding box center [586, 172] width 307 height 53
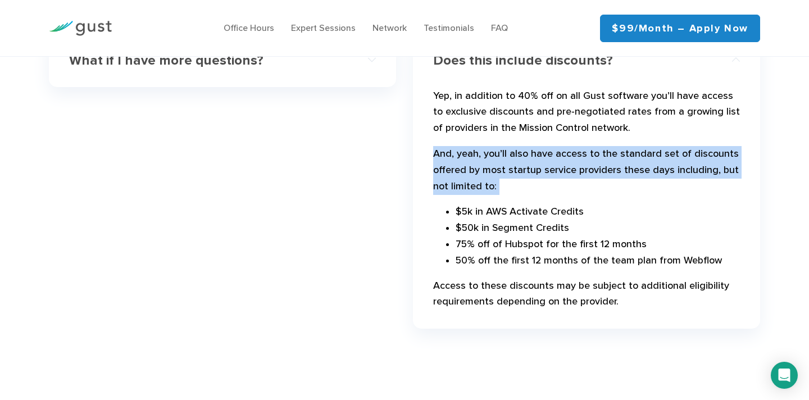
click at [545, 155] on p "And, yeah, you’ll also have access to the standard set of discounts offered by …" at bounding box center [586, 172] width 307 height 53
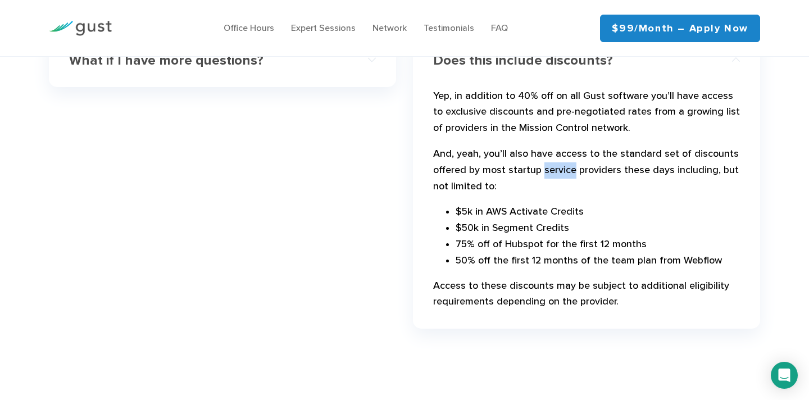
click at [545, 155] on p "And, yeah, you’ll also have access to the standard set of discounts offered by …" at bounding box center [586, 172] width 307 height 53
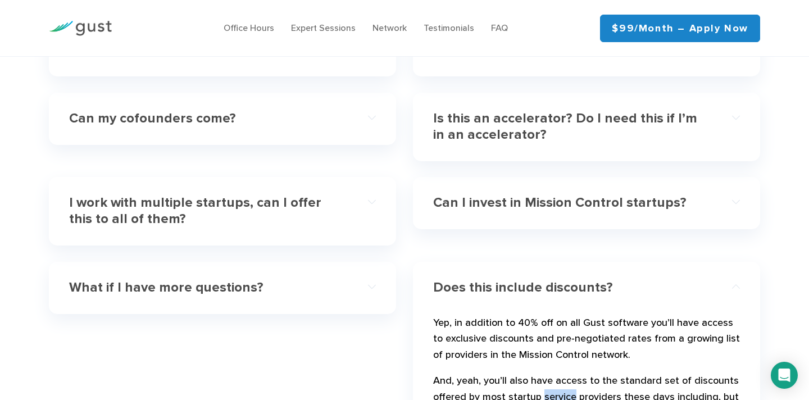
scroll to position [3238, 0]
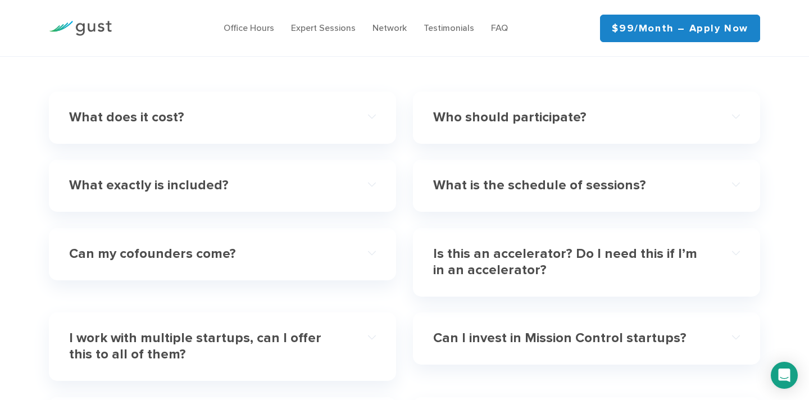
click at [526, 321] on div "Can I invest in Mission Control startups?" at bounding box center [586, 338] width 307 height 34
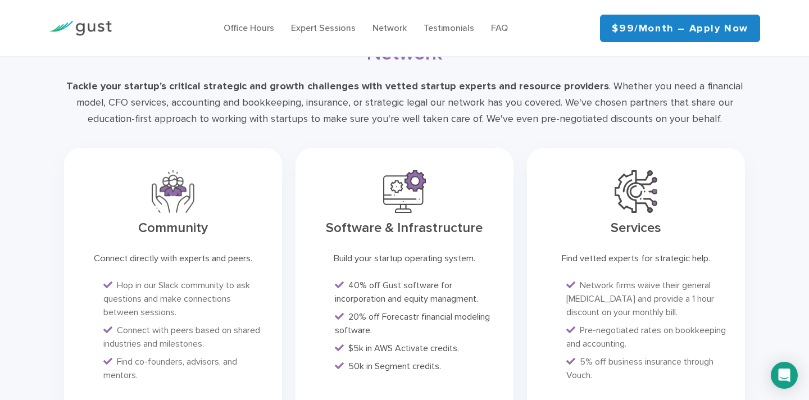
scroll to position [2669, 0]
